Goal: Information Seeking & Learning: Learn about a topic

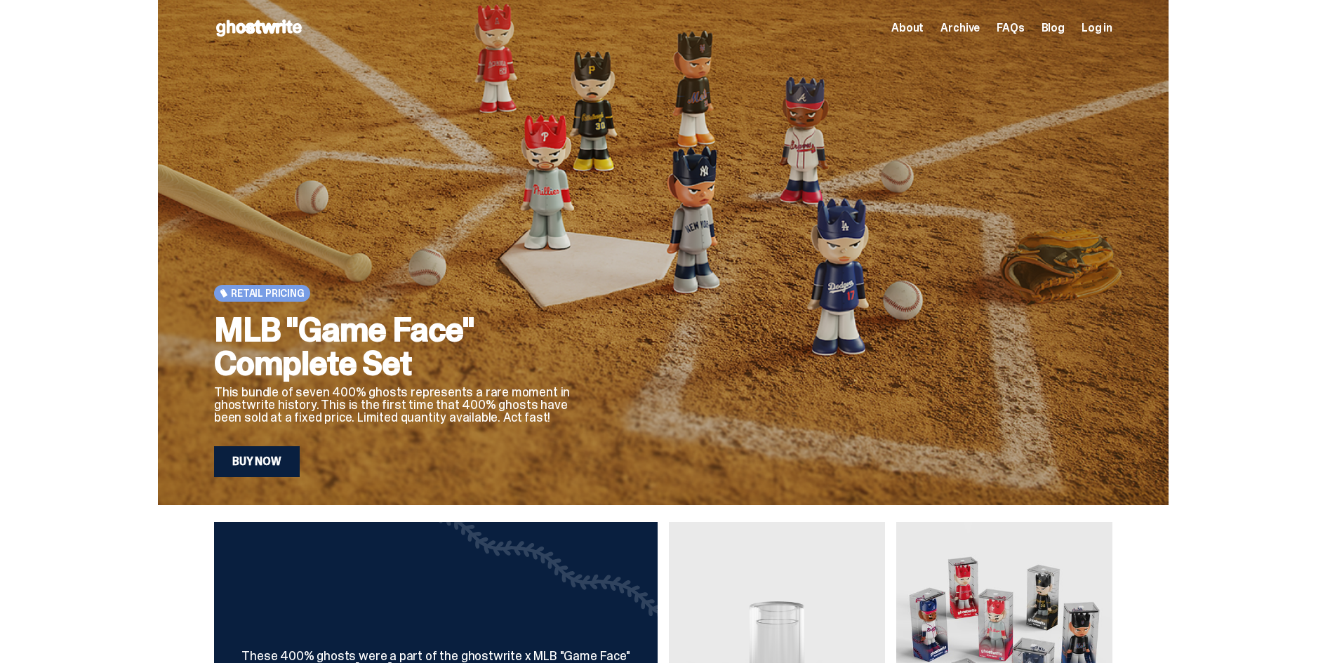
click at [919, 23] on span "About" at bounding box center [907, 27] width 32 height 11
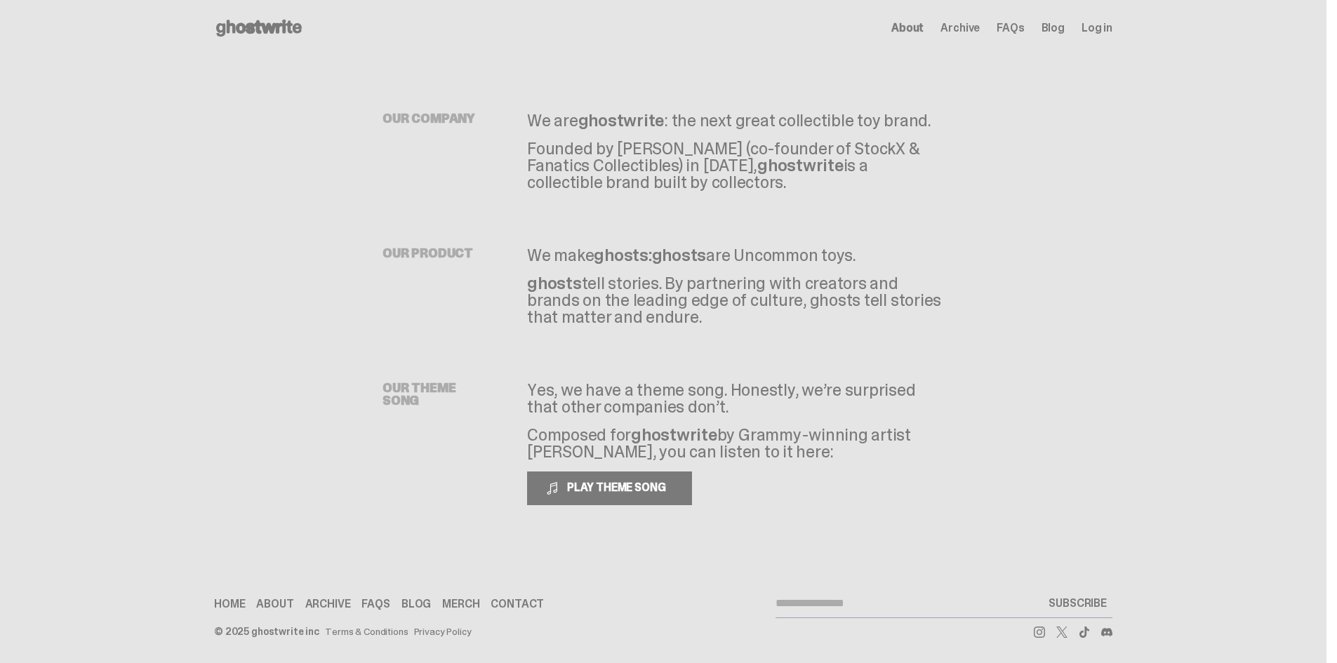
click at [980, 32] on span "Archive" at bounding box center [960, 27] width 39 height 11
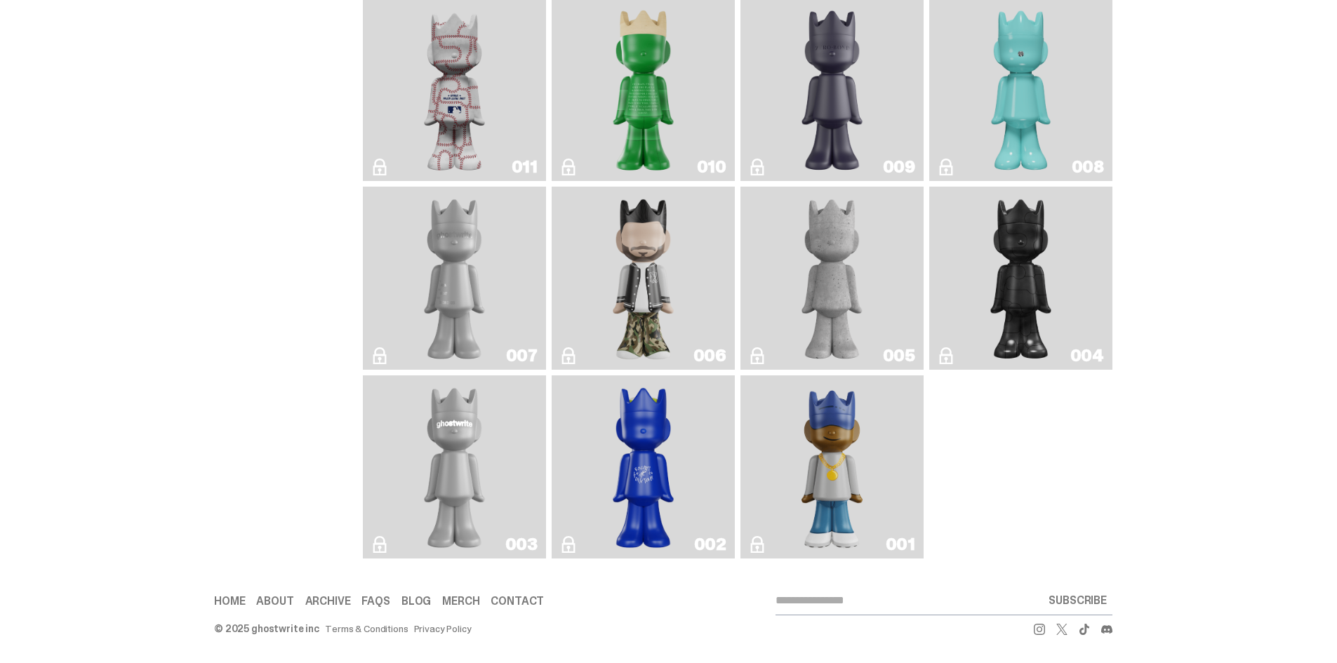
scroll to position [2247, 0]
click at [854, 463] on img "Eastside Golf" at bounding box center [831, 467] width 73 height 172
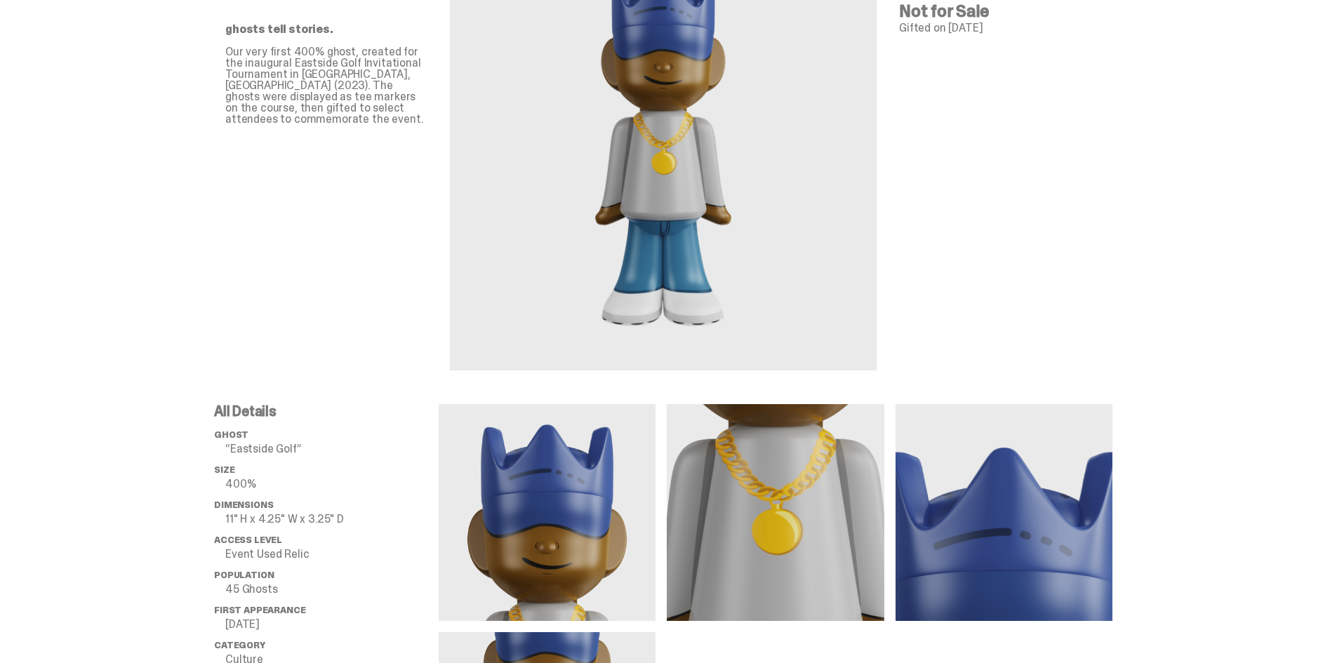
scroll to position [351, 0]
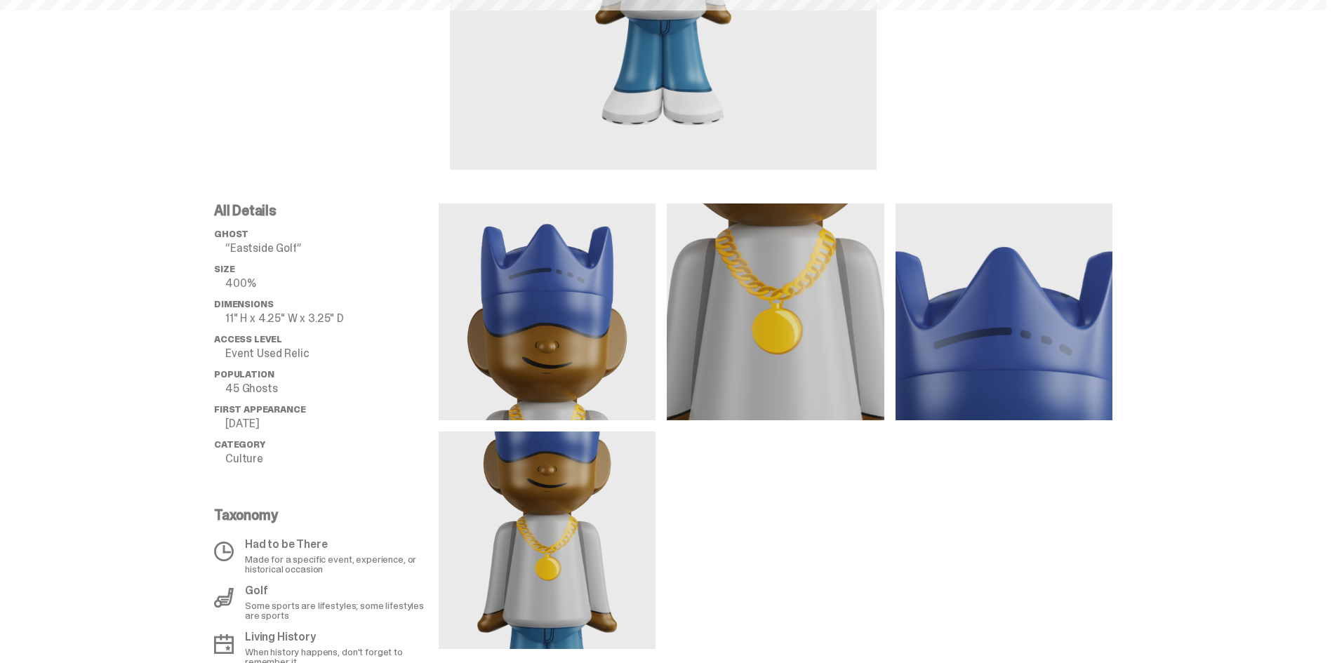
scroll to position [3, 0]
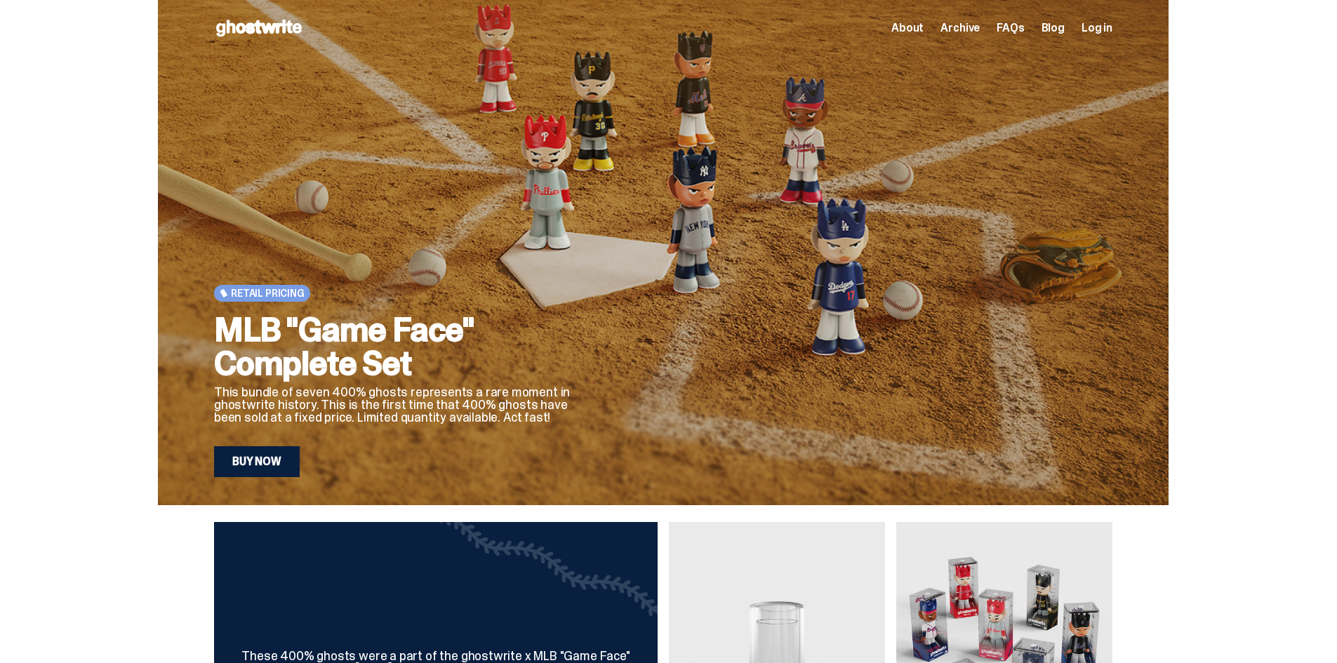
click at [286, 456] on link "Buy Now" at bounding box center [257, 461] width 86 height 31
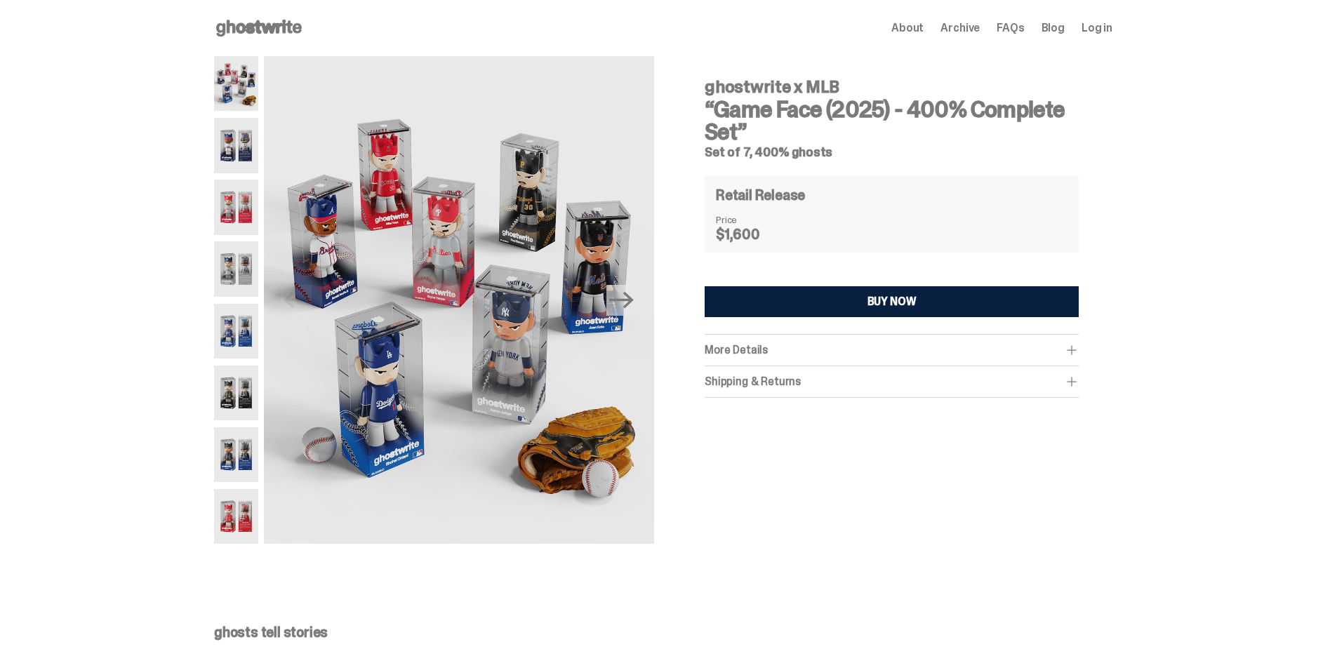
click at [239, 140] on img at bounding box center [236, 145] width 44 height 55
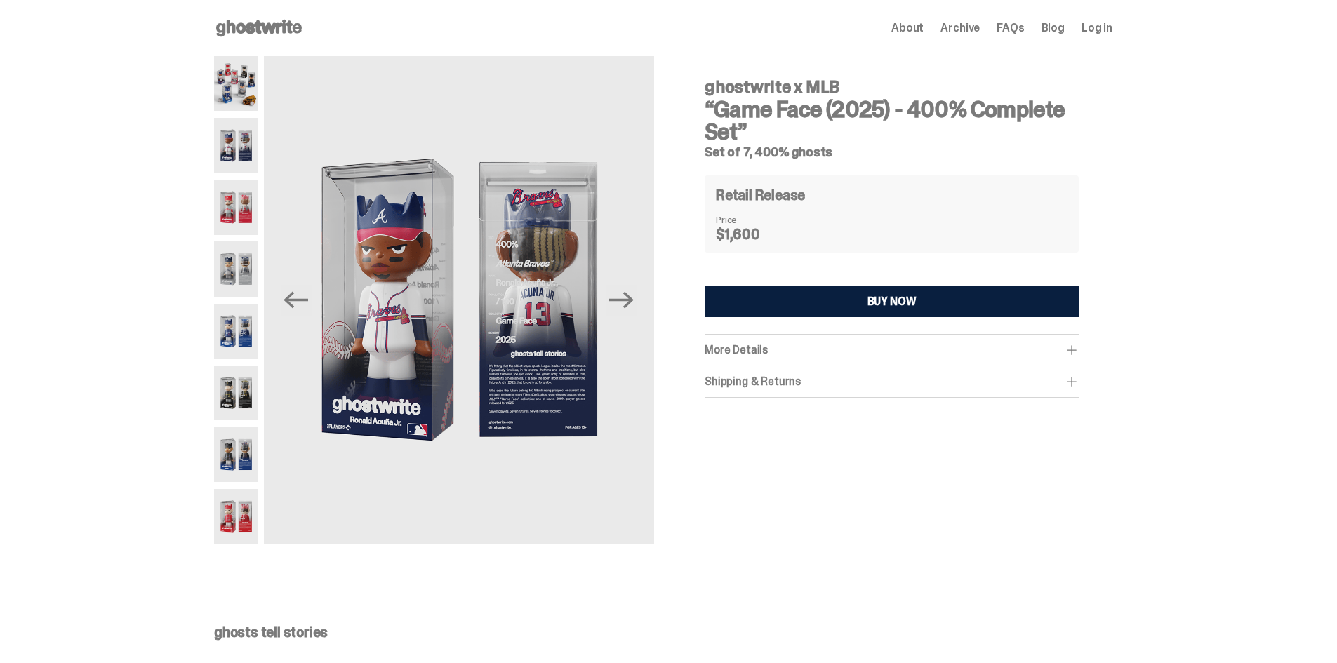
click at [227, 194] on img at bounding box center [236, 207] width 44 height 55
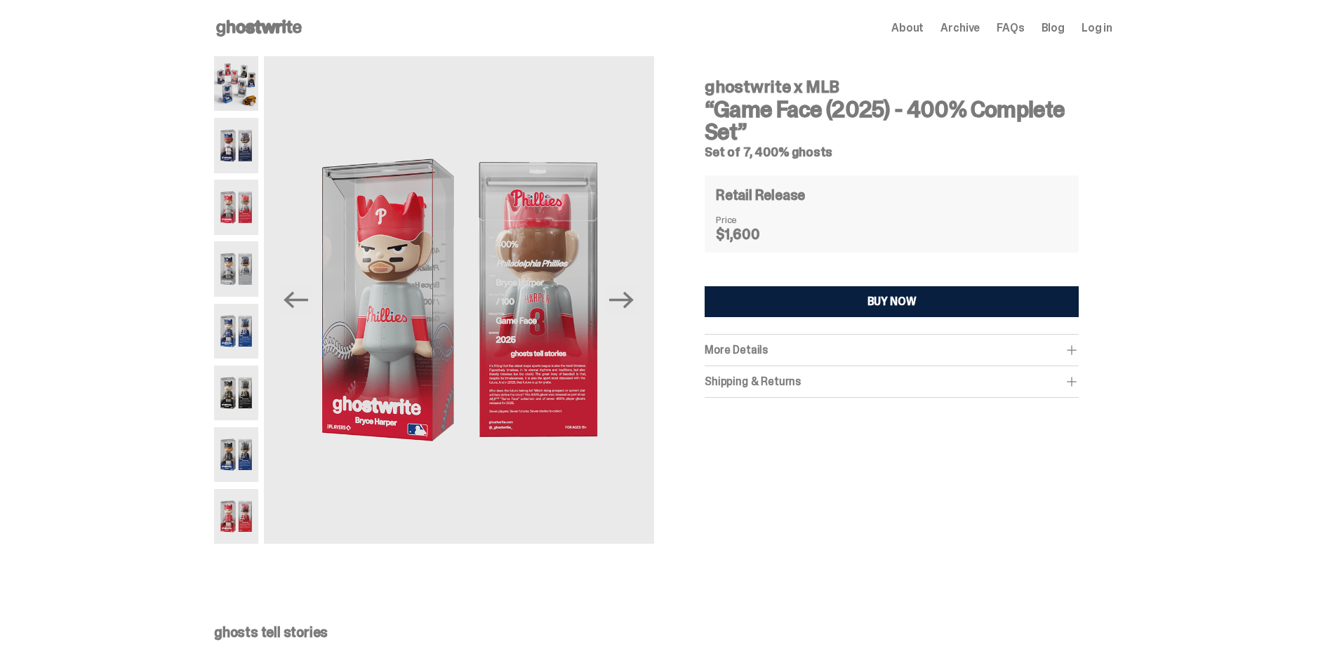
click at [240, 258] on img at bounding box center [236, 268] width 44 height 55
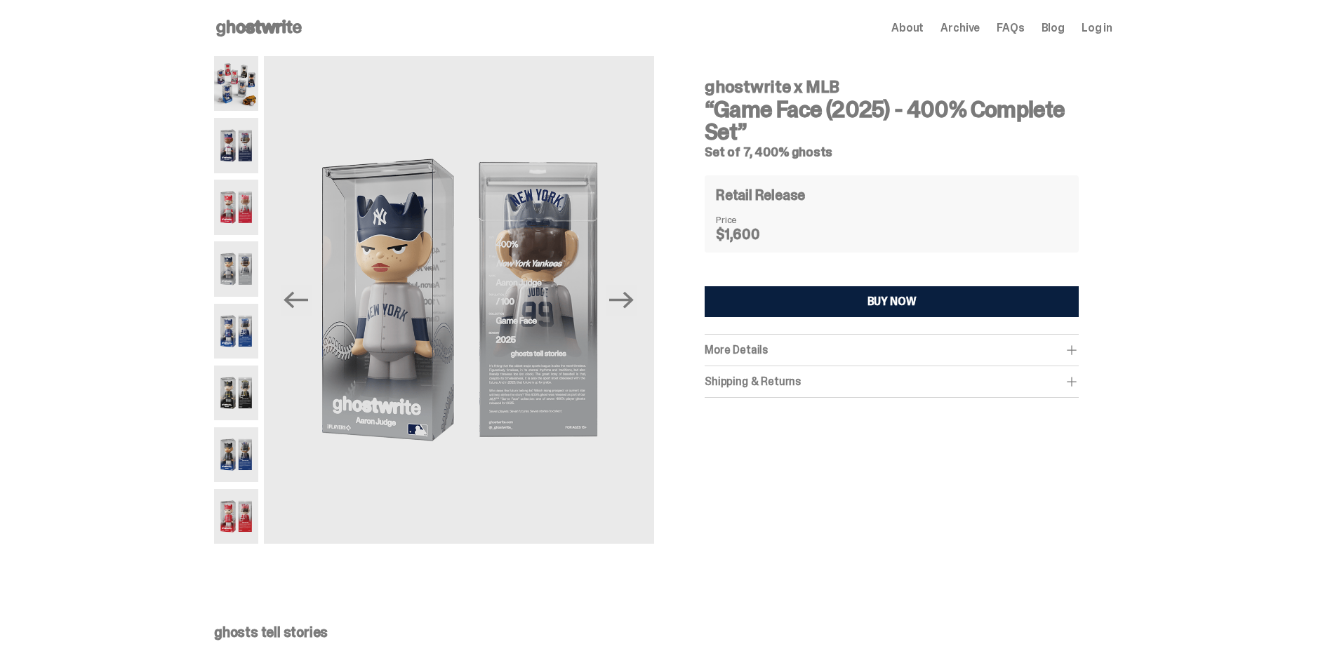
click at [888, 357] on div "More Details" at bounding box center [892, 350] width 374 height 14
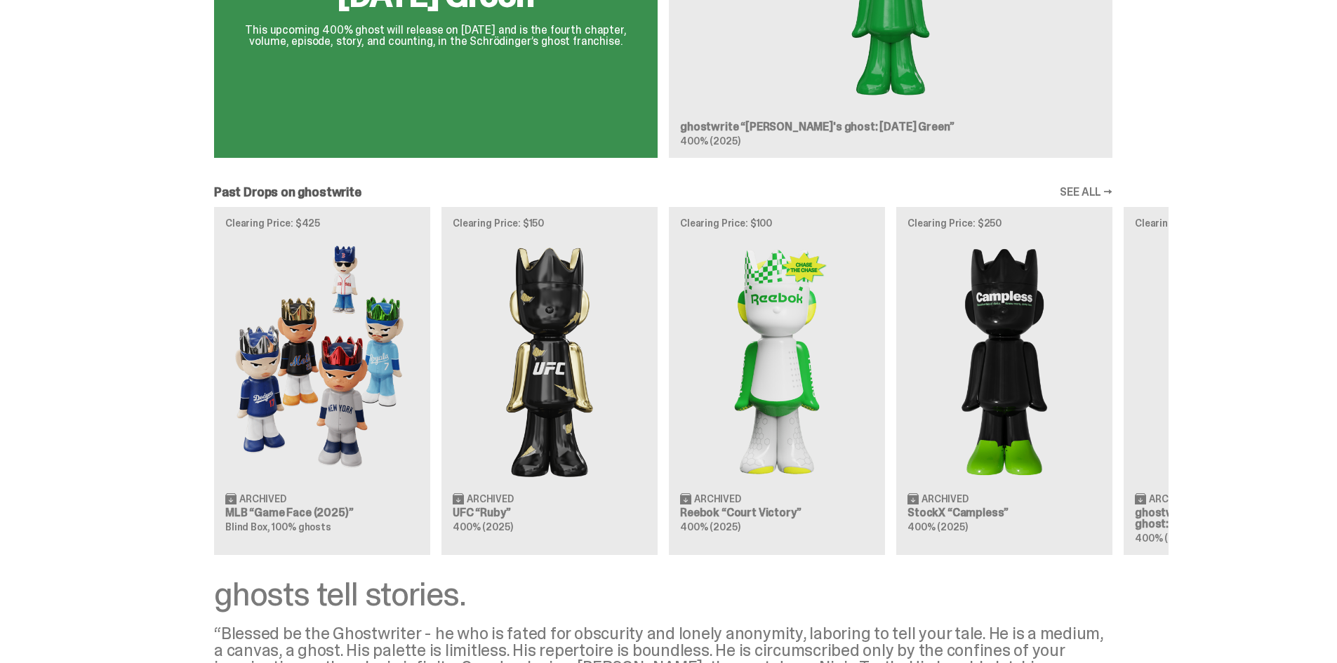
scroll to position [1053, 0]
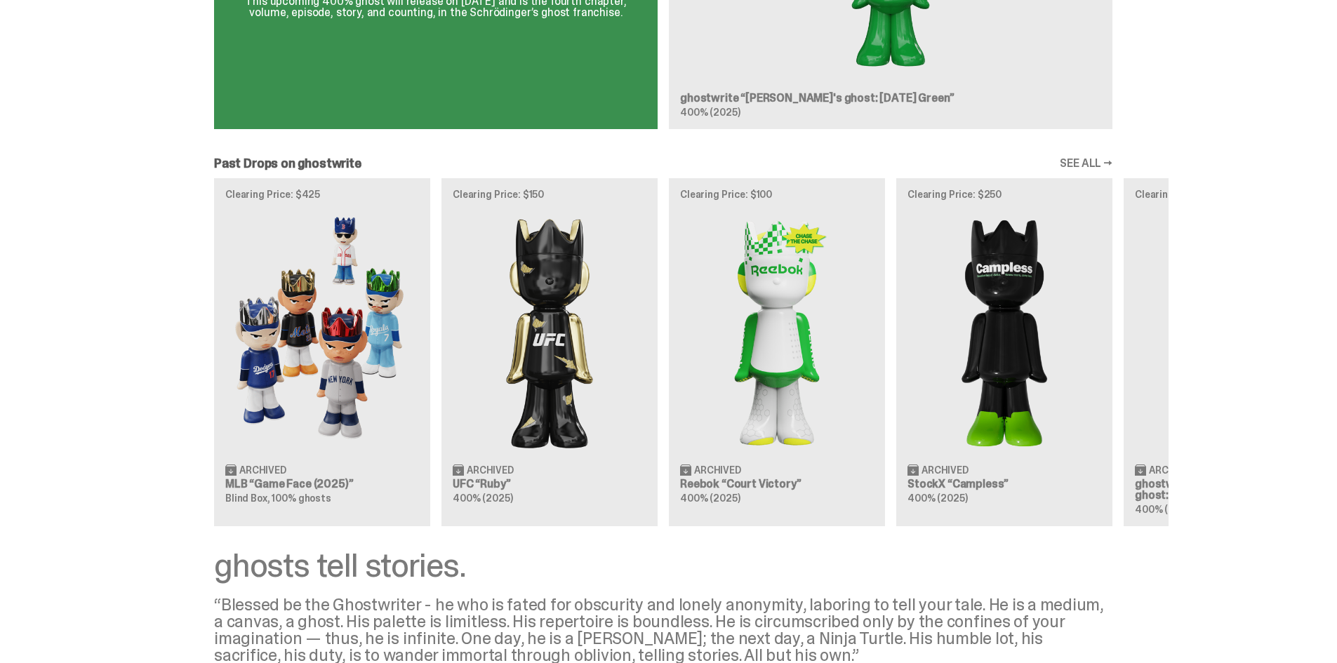
click at [352, 389] on div "Clearing Price: $425 Archived MLB “Game Face (2025)” Blind Box, 100% ghosts Cle…" at bounding box center [663, 352] width 1011 height 348
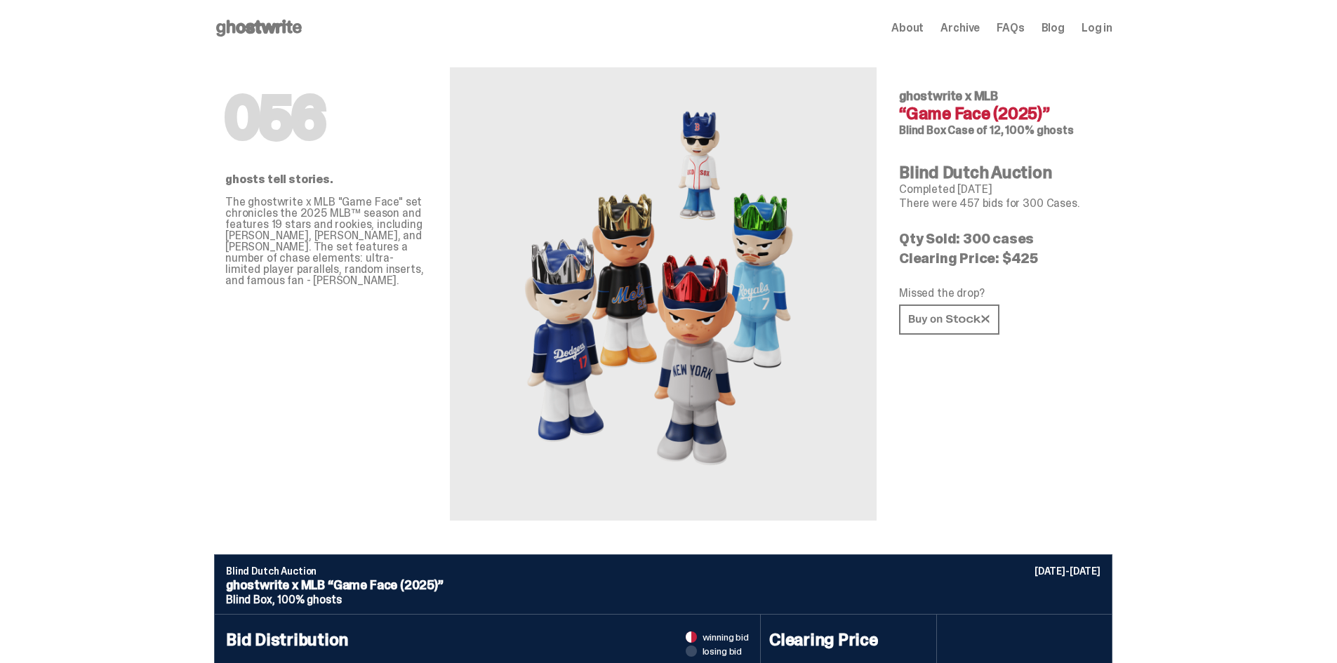
click at [284, 24] on use at bounding box center [259, 28] width 86 height 17
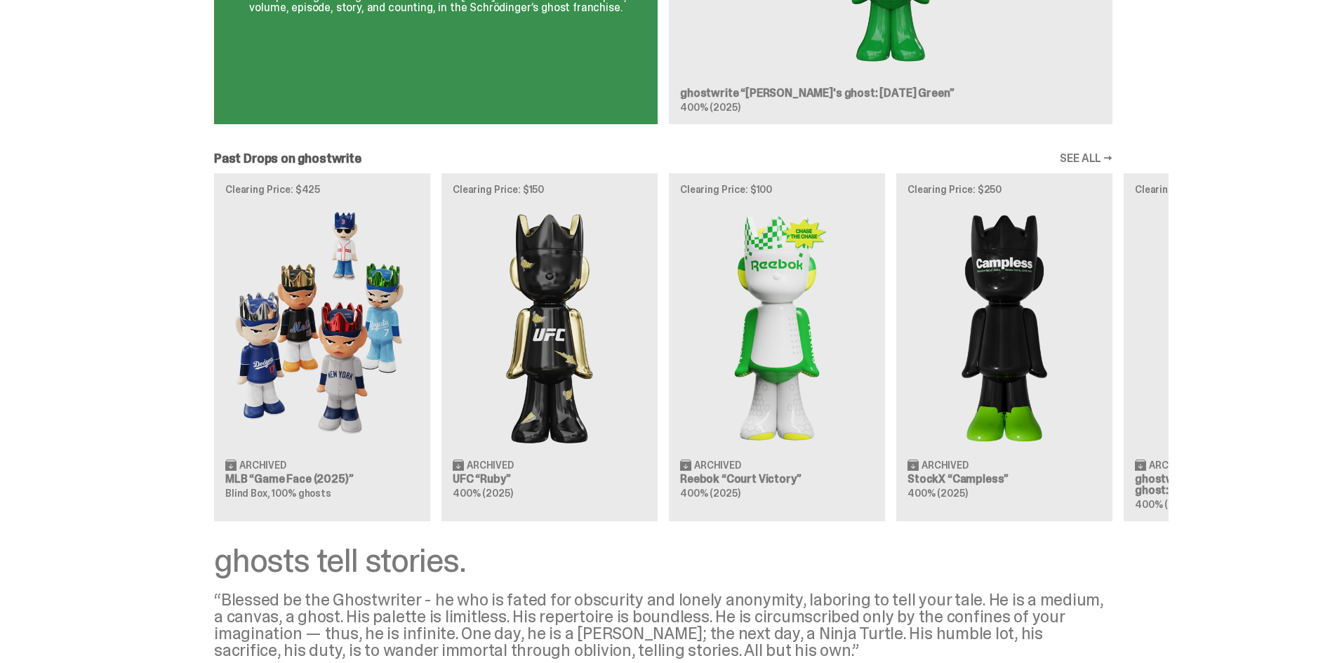
scroll to position [1053, 0]
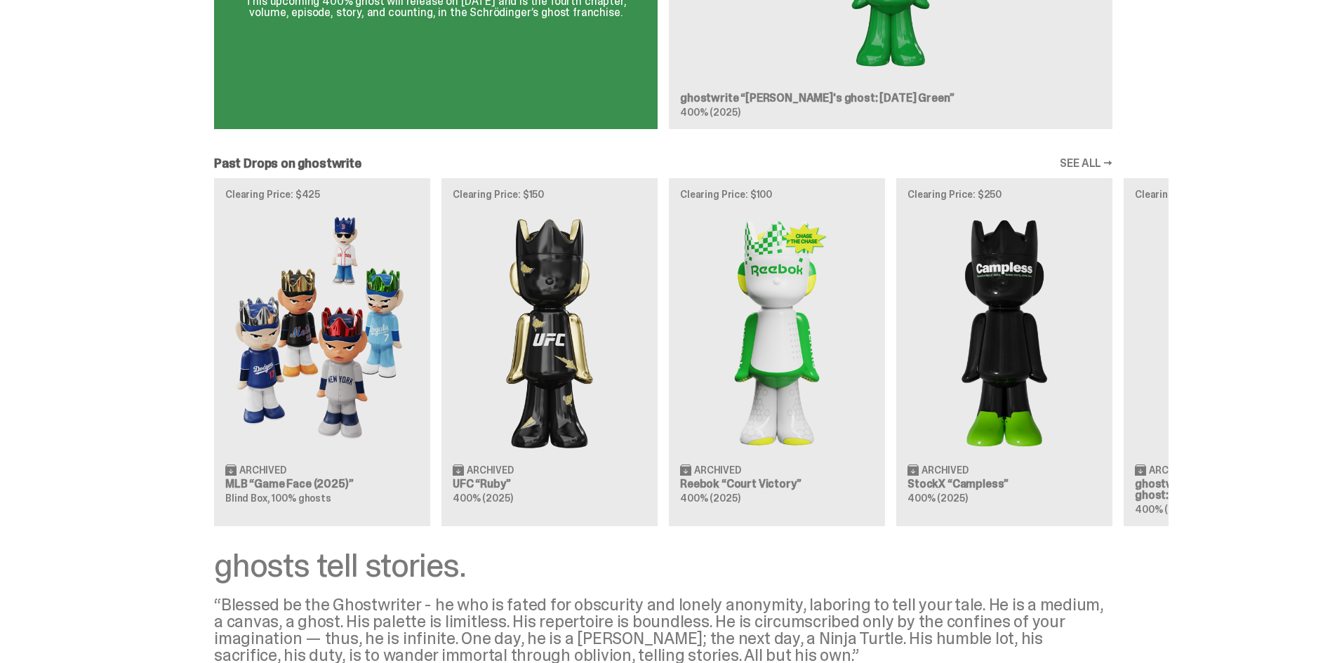
click at [1095, 160] on link "SEE ALL →" at bounding box center [1086, 163] width 53 height 11
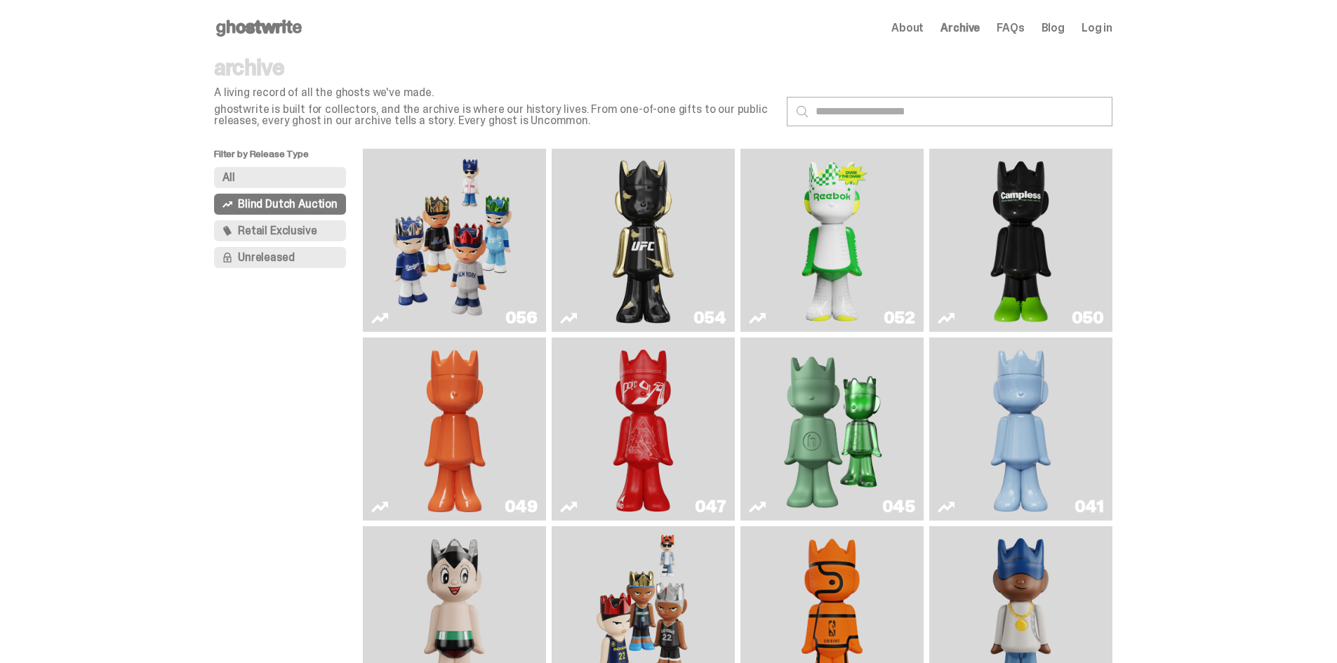
click at [303, 225] on span "Retail Exclusive" at bounding box center [277, 230] width 79 height 11
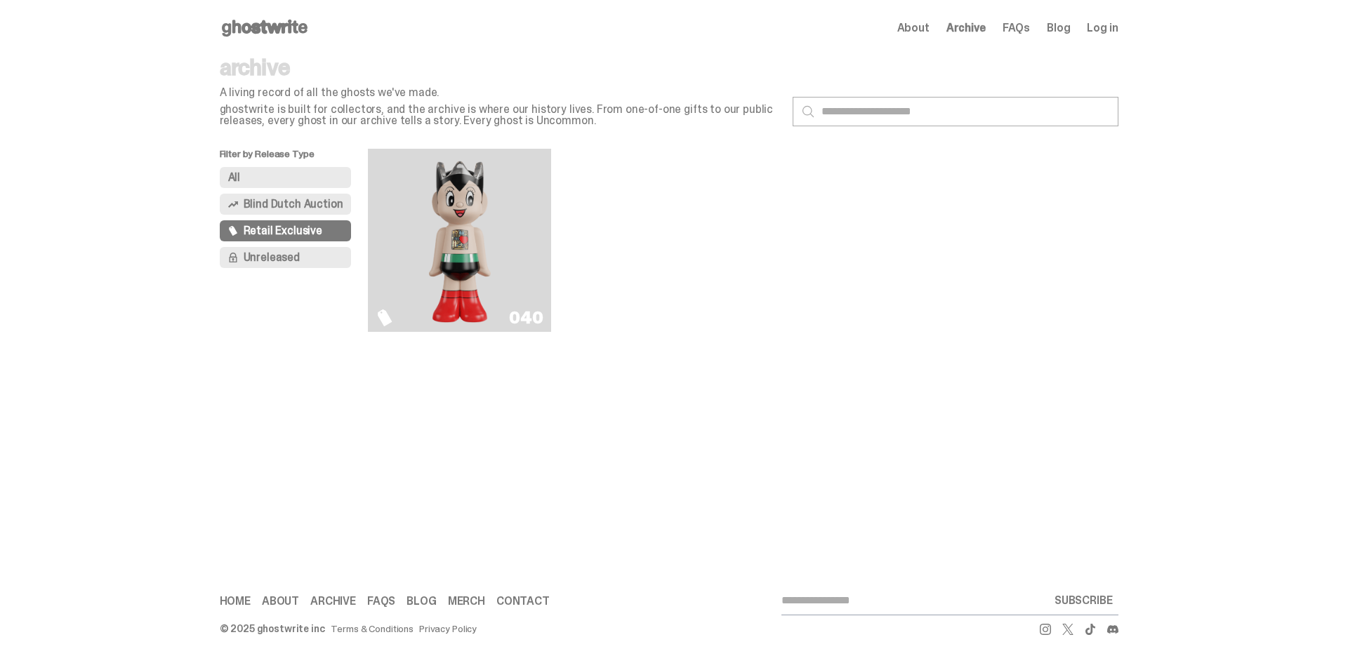
click at [296, 207] on span "Blind Dutch Auction" at bounding box center [294, 204] width 100 height 11
